Goal: Task Accomplishment & Management: Use online tool/utility

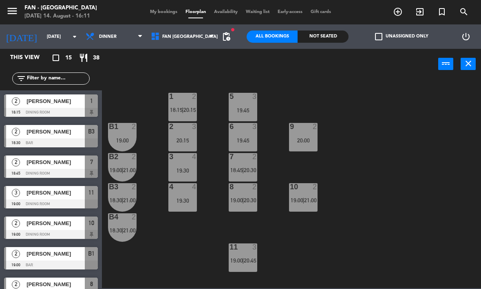
click at [162, 256] on div "1 2 18:15 | 20:15 5 3 19:45 B1 2 19:00 2 3 20:15 9 2 20:00 6 3 19:45 B2 2 19:00…" at bounding box center [294, 184] width 374 height 210
click at [175, 201] on div "19:30" at bounding box center [182, 201] width 29 height 6
click at [183, 245] on div "1 2 18:15 | 20:15 5 3 19:45 B1 2 19:00 2 3 20:15 9 2 20:00 6 3 19:45 B2 2 19:00…" at bounding box center [294, 184] width 374 height 210
click at [185, 136] on div "2 3 20:15" at bounding box center [182, 137] width 29 height 29
click at [282, 226] on div "1 2 18:15 | 20:15 5 3 19:45 B1 2 19:00 2 3 20:15 9 2 20:00 6 3 19:45 B2 2 19:00…" at bounding box center [294, 184] width 374 height 210
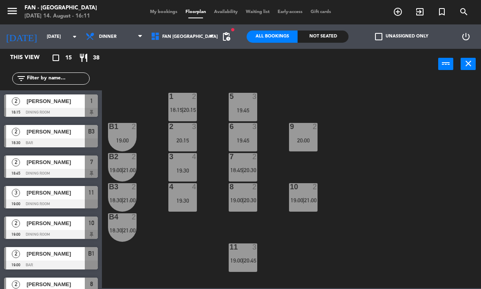
click at [178, 130] on div at bounding box center [182, 126] width 13 height 7
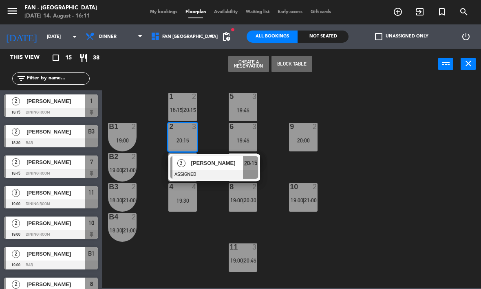
click at [214, 167] on span "[PERSON_NAME]" at bounding box center [217, 163] width 52 height 9
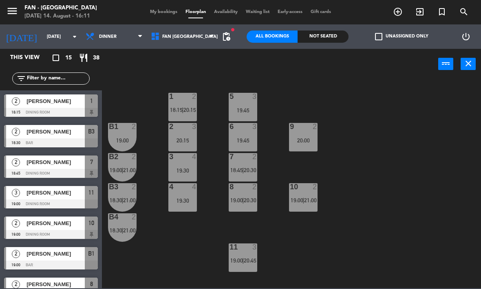
scroll to position [11, 0]
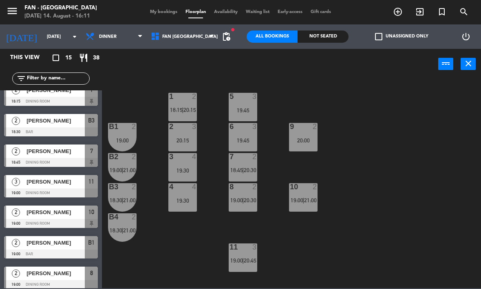
click at [175, 141] on div "20:15" at bounding box center [182, 141] width 29 height 6
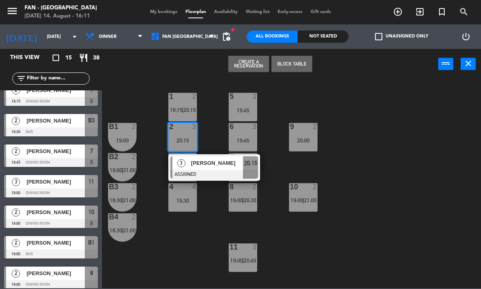
click at [293, 69] on button "Block Table" at bounding box center [291, 64] width 41 height 16
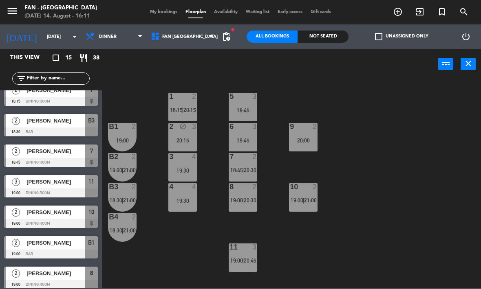
click at [180, 128] on icon "block" at bounding box center [182, 126] width 7 height 7
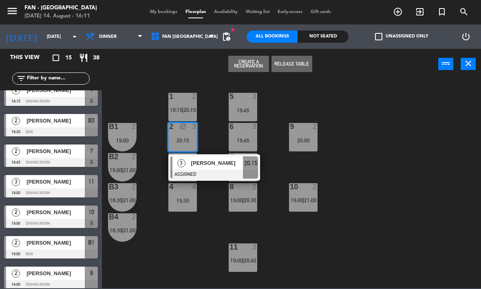
click at [189, 106] on div "1 2 18:15 | 20:15" at bounding box center [182, 107] width 29 height 29
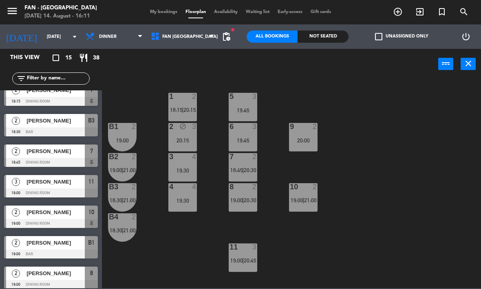
click at [187, 246] on div "1 2 18:15 | 20:15 5 3 19:45 B1 2 19:00 2 block 3 20:15 9 2 20:00 6 3 19:45 B2 2…" at bounding box center [294, 184] width 374 height 210
click at [244, 100] on div at bounding box center [242, 96] width 13 height 7
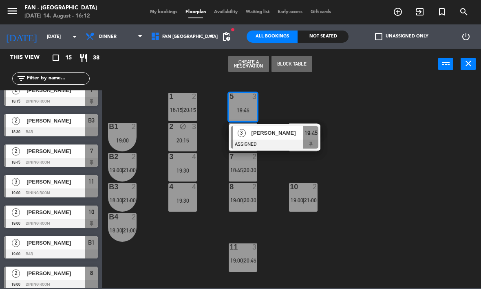
click at [297, 66] on button "Block Table" at bounding box center [291, 64] width 41 height 16
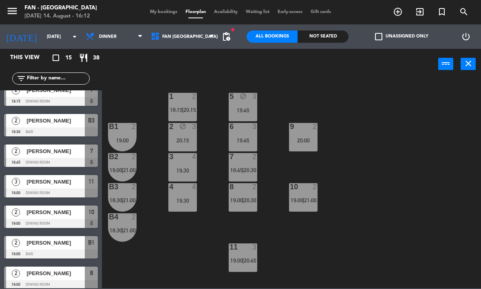
click at [243, 139] on div "19:45" at bounding box center [243, 141] width 29 height 6
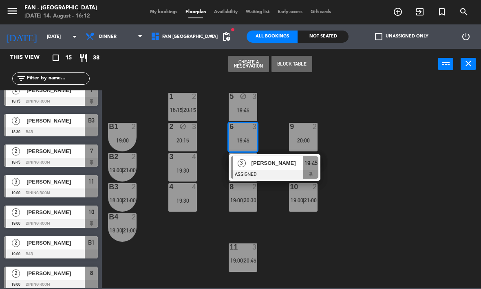
click at [297, 67] on button "Block Table" at bounding box center [291, 64] width 41 height 16
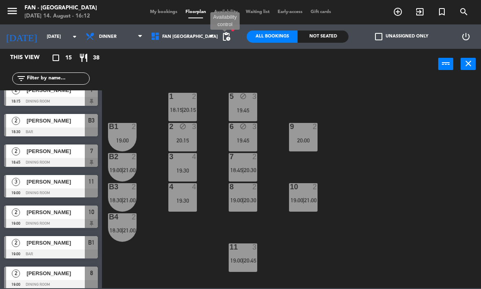
click at [225, 35] on span "pending_actions" at bounding box center [226, 37] width 10 height 10
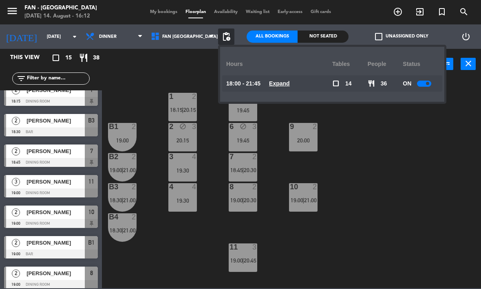
click at [287, 81] on u "Expand" at bounding box center [279, 83] width 21 height 7
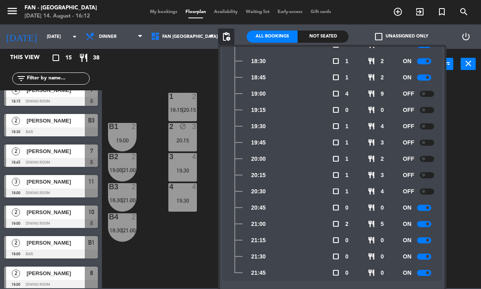
scroll to position [71, 0]
click at [471, 133] on div "1 2 18:15 | 20:15 5 block 3 19:45 B1 2 19:00 2 block 3 20:15 9 2 20:00 6 block …" at bounding box center [294, 184] width 374 height 210
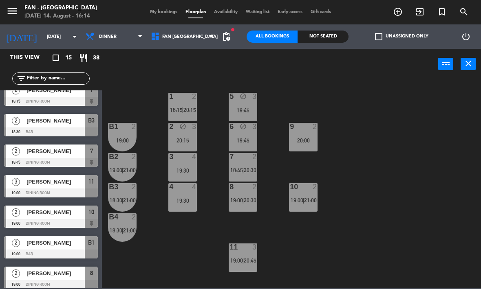
click at [262, 10] on span "Waiting list" at bounding box center [258, 12] width 32 height 4
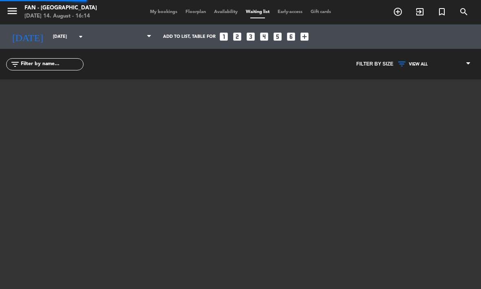
click at [257, 12] on span "Waiting list" at bounding box center [258, 12] width 32 height 4
click at [192, 10] on span "Floorplan" at bounding box center [195, 12] width 29 height 4
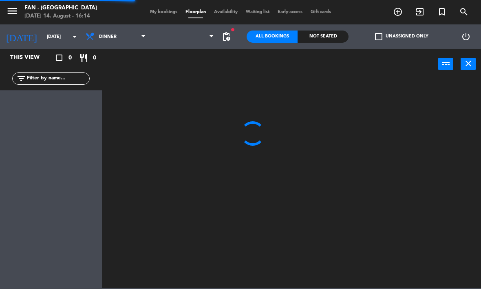
click at [222, 14] on span "Availability" at bounding box center [226, 12] width 32 height 4
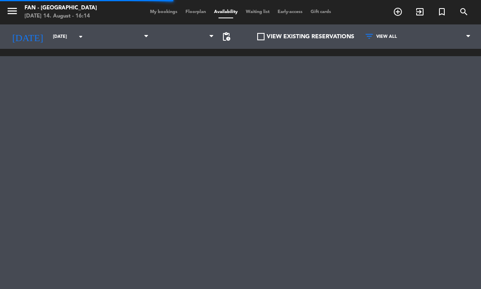
click at [234, 10] on span "Availability" at bounding box center [226, 12] width 32 height 4
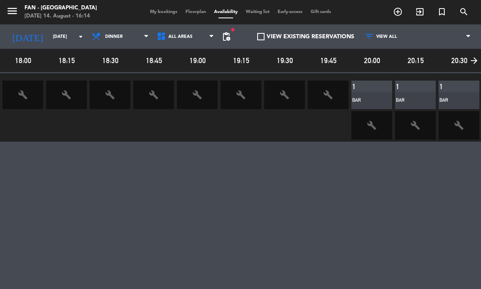
click at [183, 12] on span "Floorplan" at bounding box center [195, 12] width 29 height 4
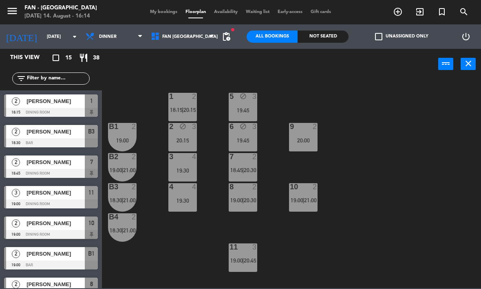
click at [61, 30] on input "[DATE]" at bounding box center [73, 36] width 60 height 13
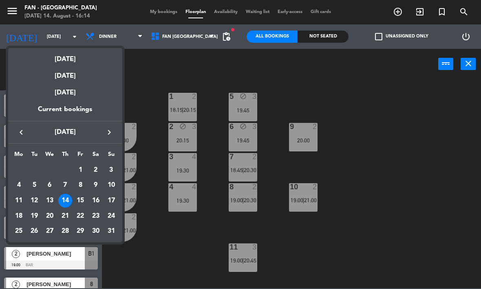
click at [83, 200] on div "15" at bounding box center [80, 201] width 14 height 14
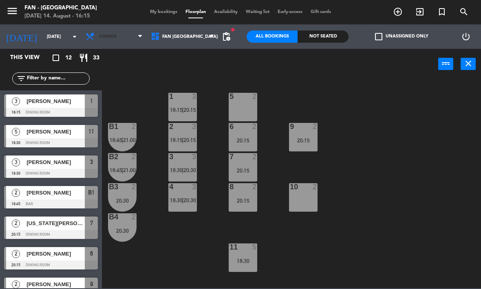
click at [106, 40] on span "Dinner" at bounding box center [108, 36] width 18 height 5
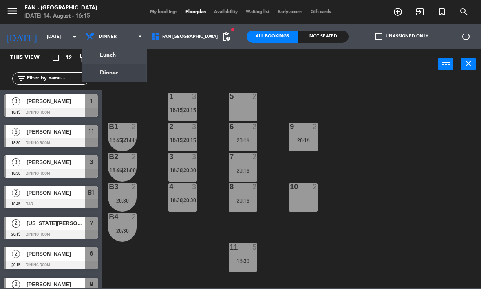
click at [106, 51] on ng-component "menu Fan - [GEOGRAPHIC_DATA] [DATE] 14. August - 16:15 My bookings Floorplan Av…" at bounding box center [240, 144] width 481 height 289
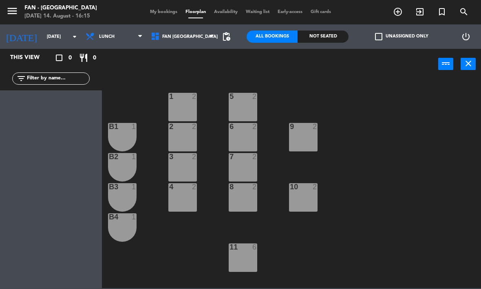
click at [52, 36] on input "[DATE]" at bounding box center [73, 36] width 60 height 13
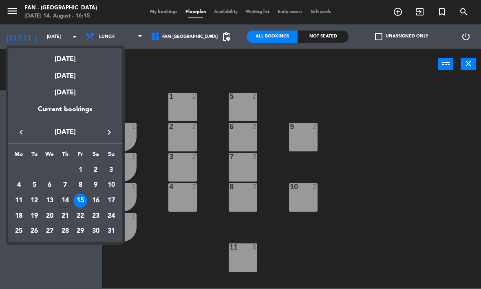
click at [101, 204] on div "16" at bounding box center [96, 201] width 14 height 14
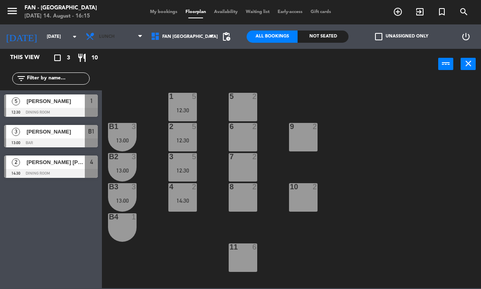
click at [129, 31] on span "Lunch" at bounding box center [114, 37] width 65 height 18
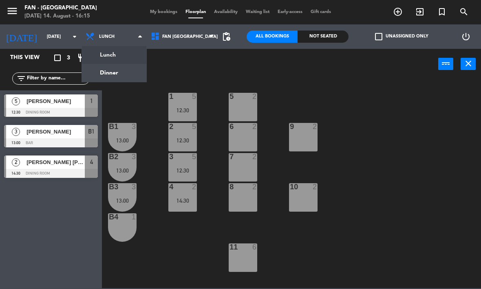
click at [126, 74] on ng-component "menu Fan - [GEOGRAPHIC_DATA] [DATE] 14. August - 16:15 My bookings Floorplan Av…" at bounding box center [240, 144] width 481 height 289
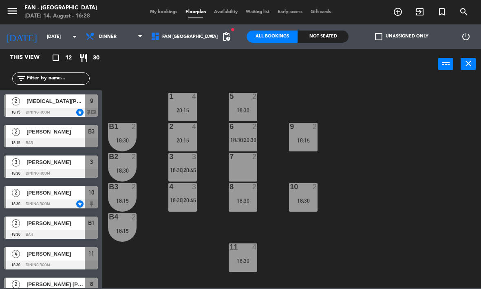
click at [40, 194] on span "[PERSON_NAME]" at bounding box center [55, 193] width 58 height 9
click at [55, 108] on div at bounding box center [51, 112] width 94 height 9
click at [301, 198] on div "18:30" at bounding box center [303, 201] width 29 height 6
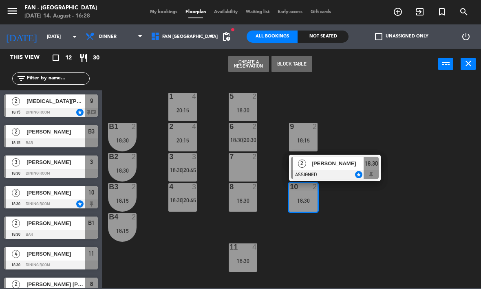
click at [294, 68] on button "Block Table" at bounding box center [291, 64] width 41 height 16
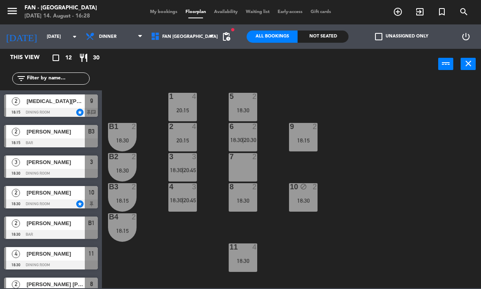
click at [310, 135] on div "9 2 18:15" at bounding box center [303, 137] width 29 height 29
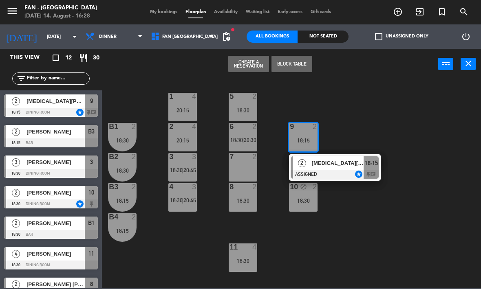
click at [296, 62] on button "Block Table" at bounding box center [291, 64] width 41 height 16
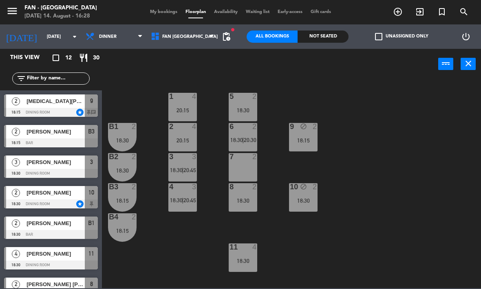
click at [64, 32] on input "[DATE]" at bounding box center [73, 36] width 60 height 13
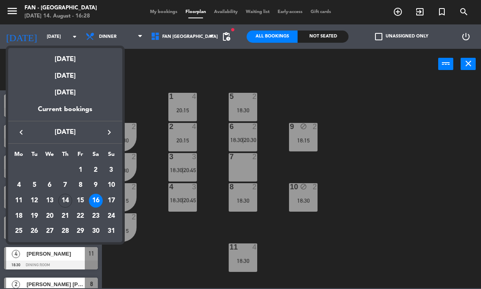
click at [64, 200] on div "14" at bounding box center [65, 201] width 14 height 14
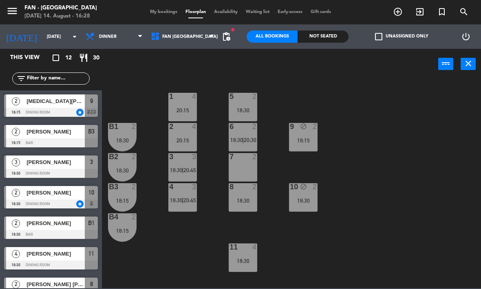
type input "[DATE]"
